Goal: Information Seeking & Learning: Learn about a topic

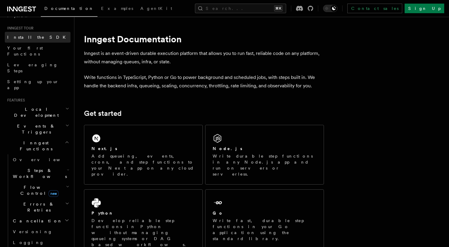
scroll to position [55, 0]
click at [36, 122] on span "Events & Triggers" at bounding box center [35, 128] width 61 height 12
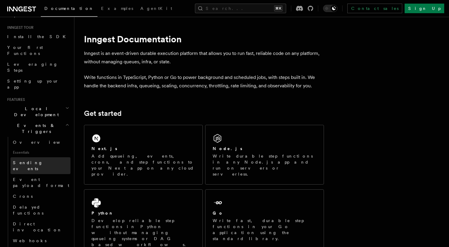
click at [32, 160] on span "Sending events" at bounding box center [28, 165] width 30 height 11
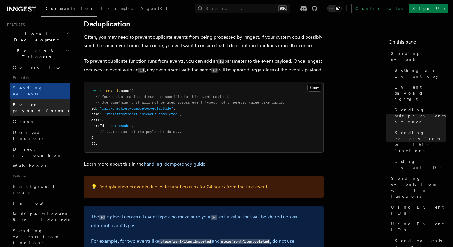
scroll to position [171, 0]
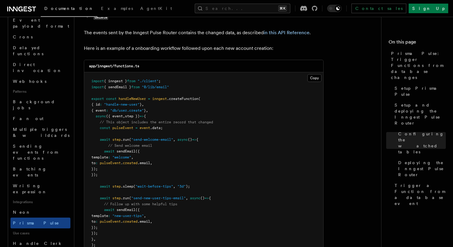
scroll to position [789, 0]
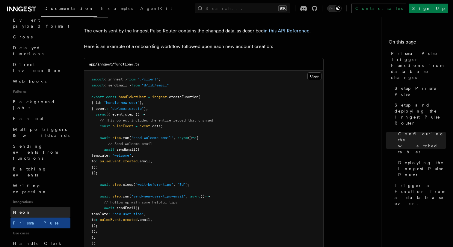
click at [46, 207] on link "Neon" at bounding box center [40, 212] width 60 height 11
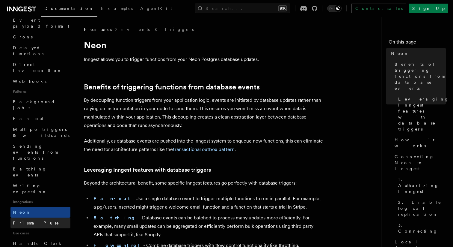
click at [49, 217] on link "Prisma Pulse" at bounding box center [40, 222] width 60 height 11
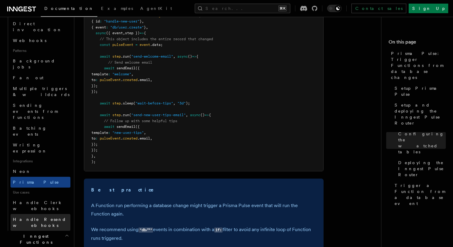
scroll to position [256, 0]
click at [59, 216] on span "Handle Resend webhooks" at bounding box center [39, 221] width 53 height 11
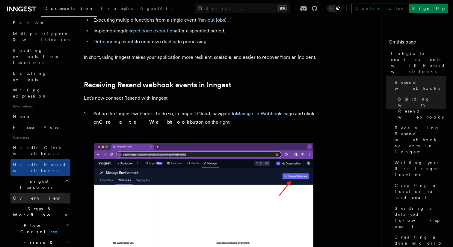
scroll to position [332, 0]
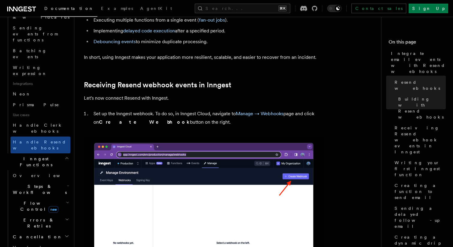
click at [62, 198] on h2 "Flow Control new" at bounding box center [40, 206] width 60 height 17
click at [53, 225] on link "[PERSON_NAME] new" at bounding box center [43, 231] width 54 height 12
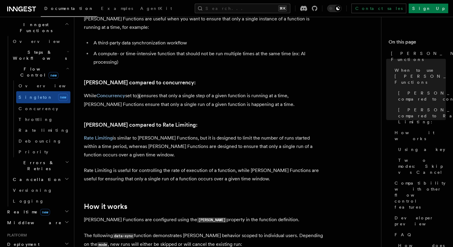
scroll to position [173, 0]
click at [40, 208] on span "new" at bounding box center [45, 211] width 10 height 7
click at [44, 217] on link "Overview" at bounding box center [40, 222] width 60 height 11
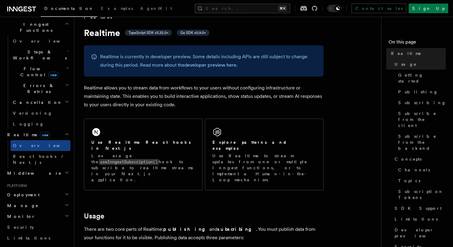
scroll to position [34, 0]
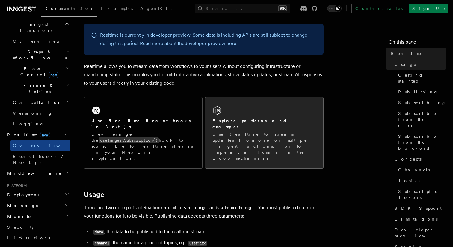
click at [218, 117] on div "Explore patterns and examples Use Realtime to stream updates from one or multip…" at bounding box center [264, 132] width 118 height 71
